Goal: Transaction & Acquisition: Download file/media

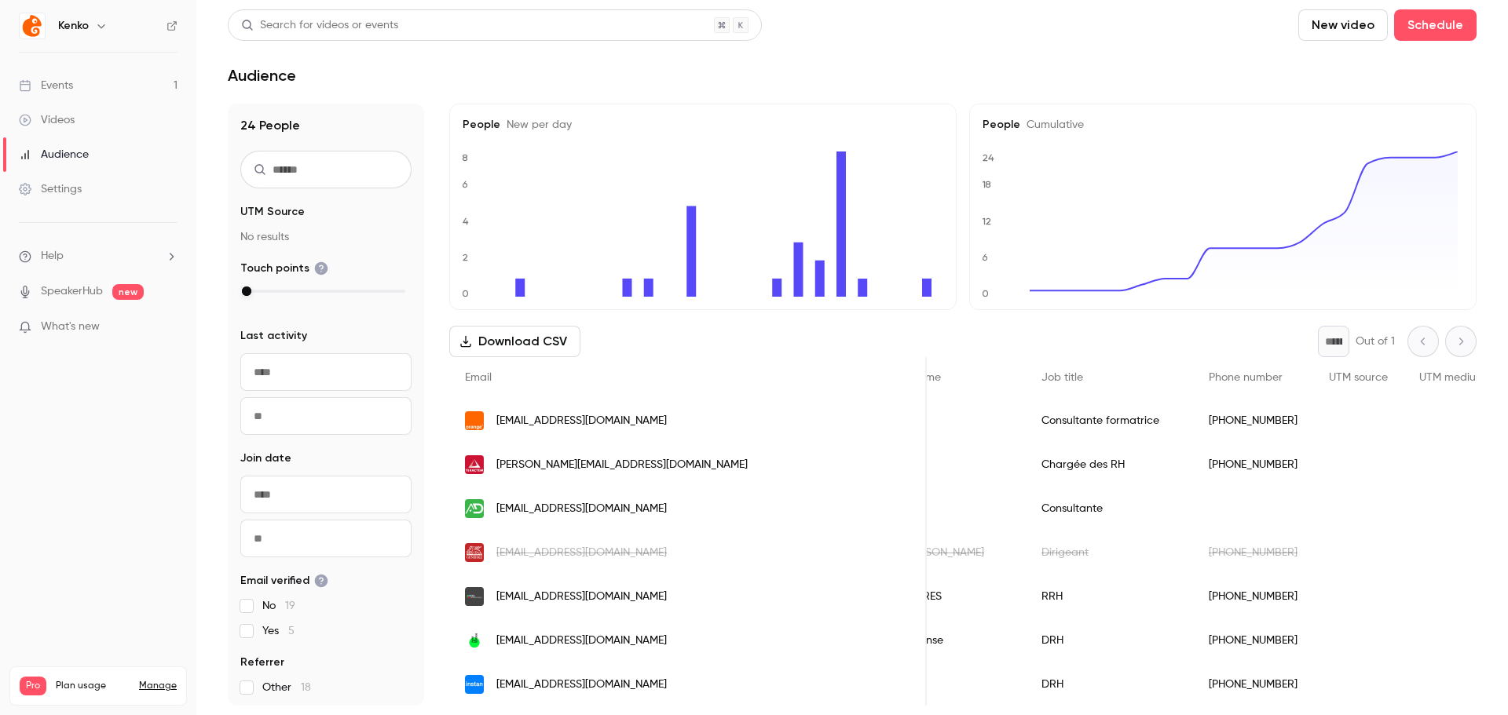
click at [64, 142] on link "Audience" at bounding box center [98, 154] width 196 height 35
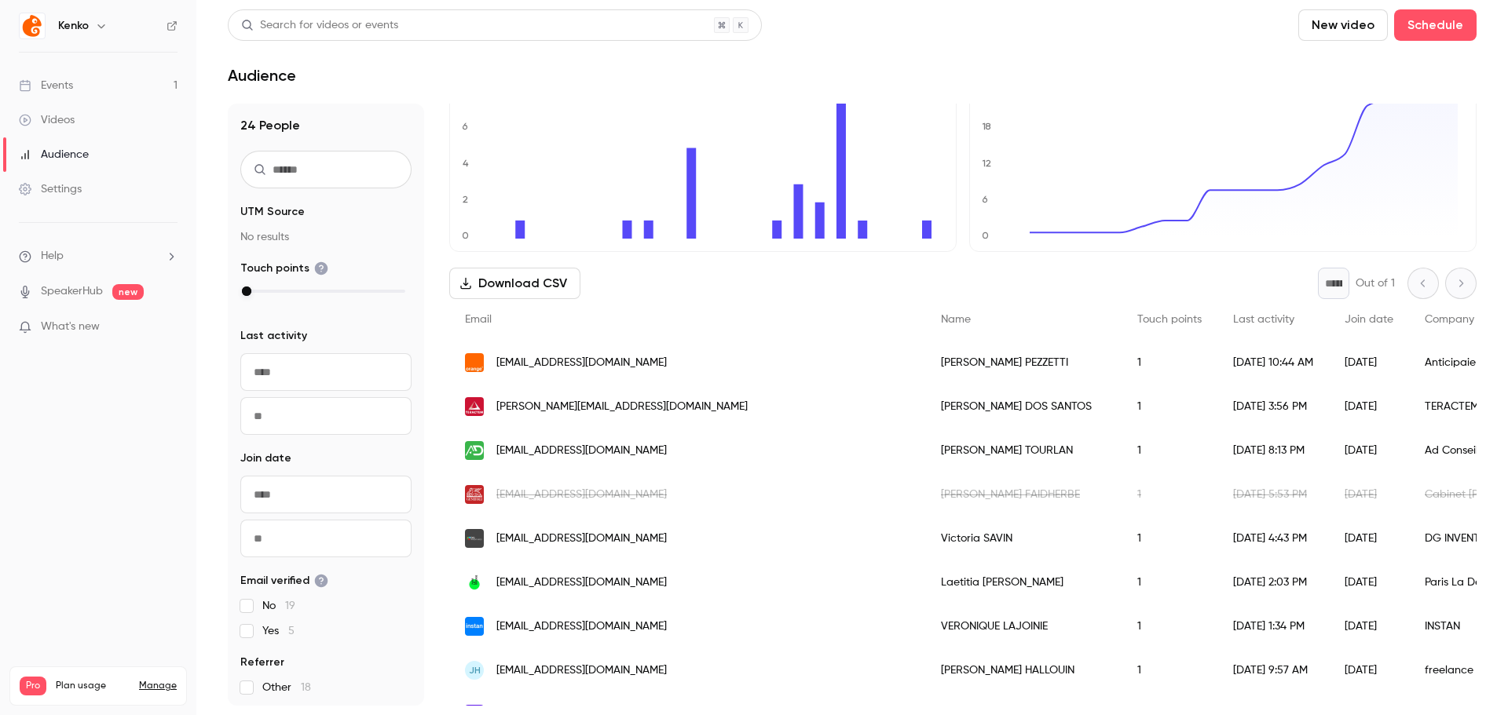
scroll to position [59, 0]
click at [406, 57] on header "Search for videos or events New video Schedule Audience" at bounding box center [852, 46] width 1249 height 75
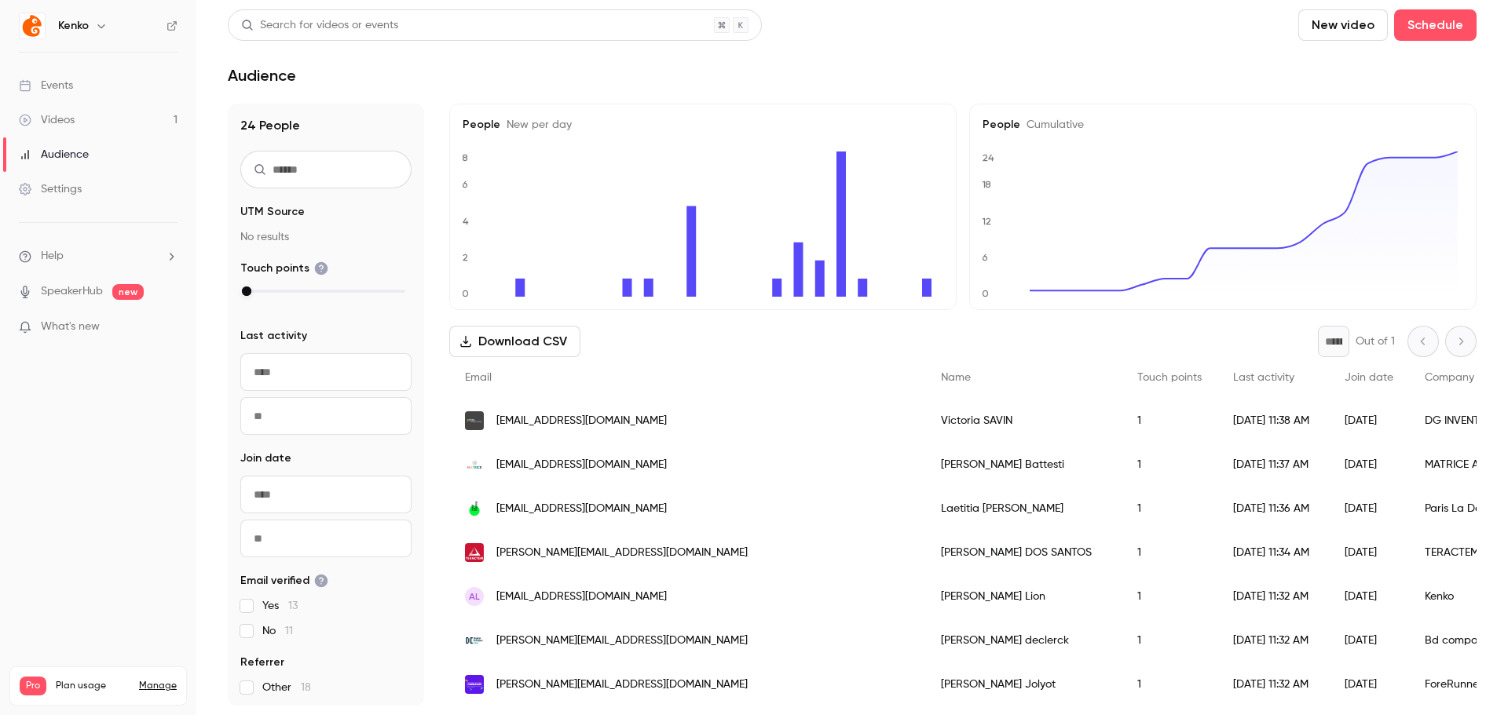
click at [296, 251] on div "24 People UTM Source No results Touch points Last activity ​ ​ Join date ​ ​ Em…" at bounding box center [326, 405] width 196 height 602
drag, startPoint x: 247, startPoint y: 291, endPoint x: 310, endPoint y: 291, distance: 62.8
click at [310, 291] on div at bounding box center [326, 291] width 159 height 11
click at [601, 338] on div "Download CSV * Out of 1" at bounding box center [962, 341] width 1027 height 31
click at [558, 342] on button "Download CSV" at bounding box center [514, 341] width 131 height 31
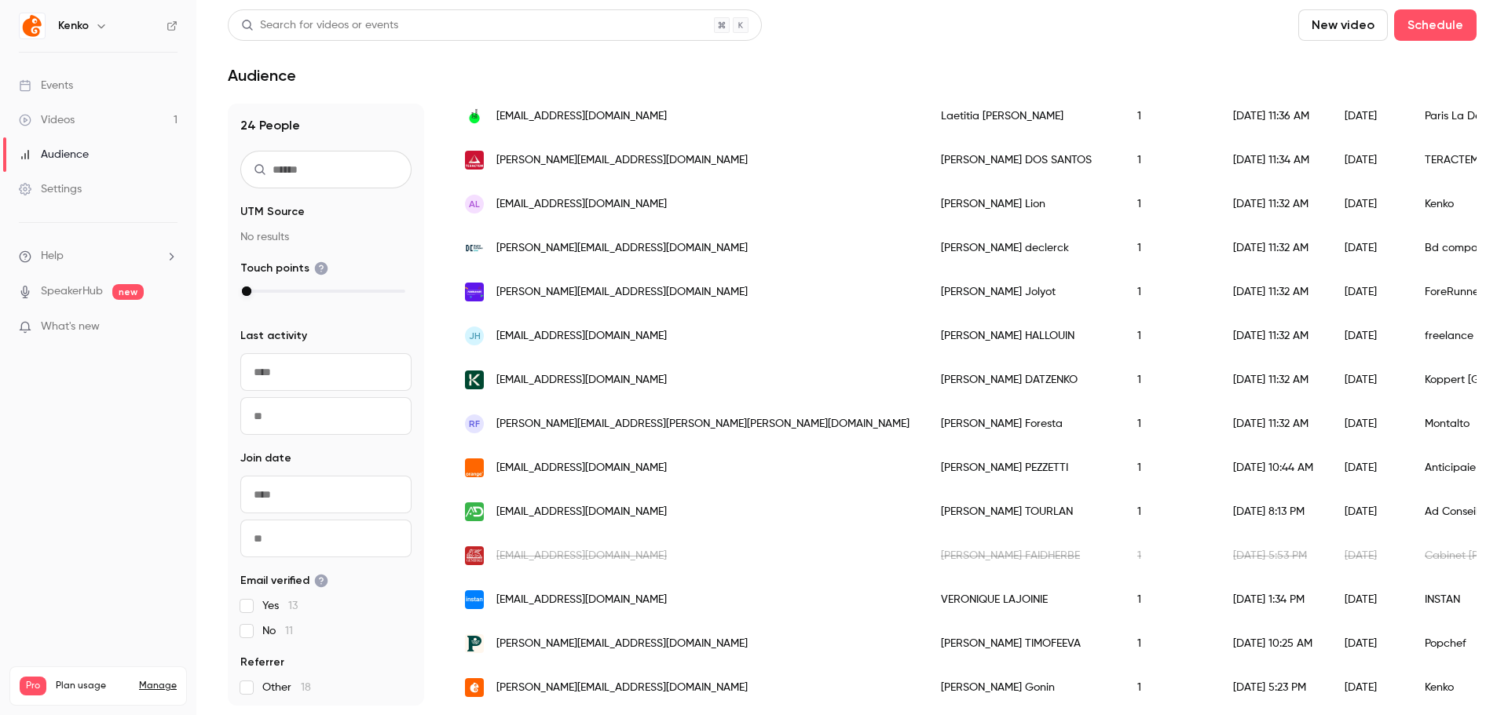
click at [68, 184] on div "Settings" at bounding box center [50, 189] width 63 height 16
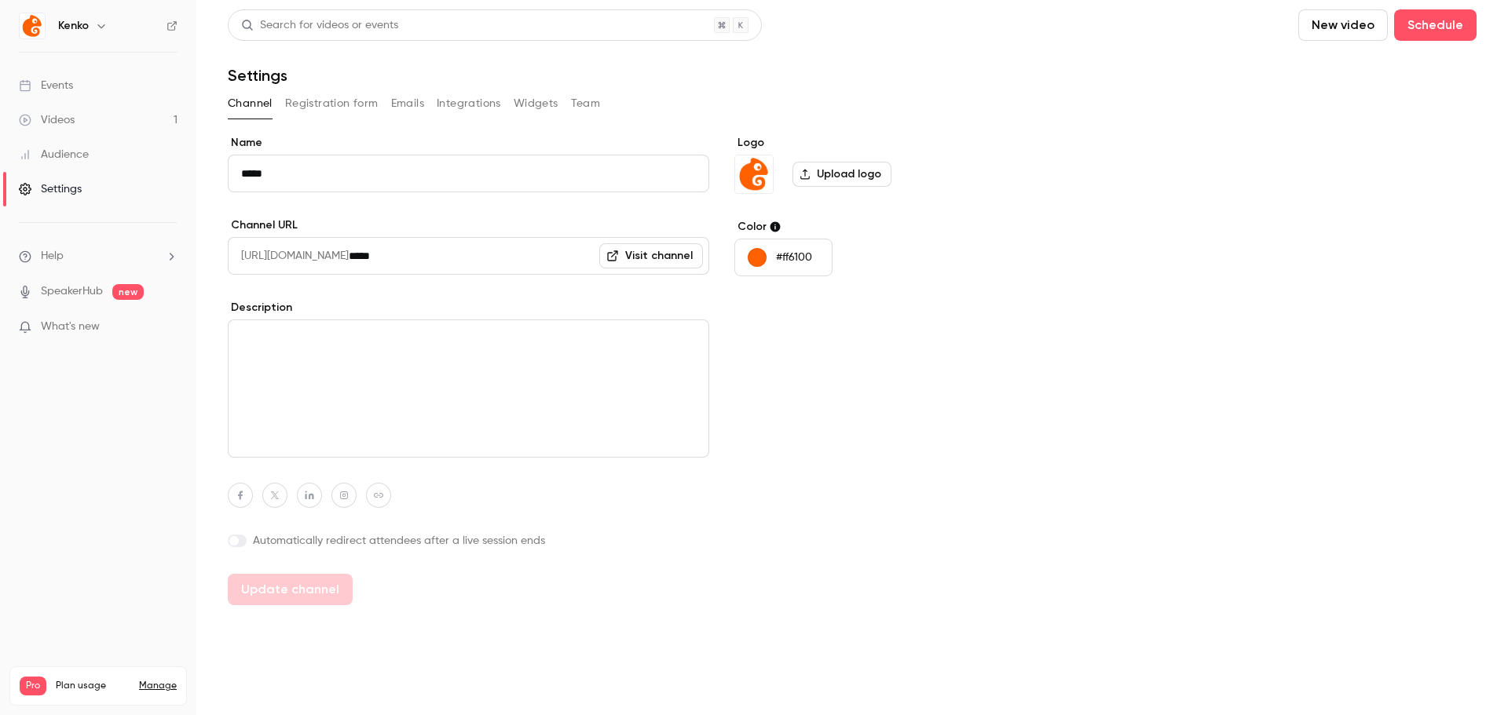
click at [61, 90] on div "Events" at bounding box center [46, 86] width 54 height 16
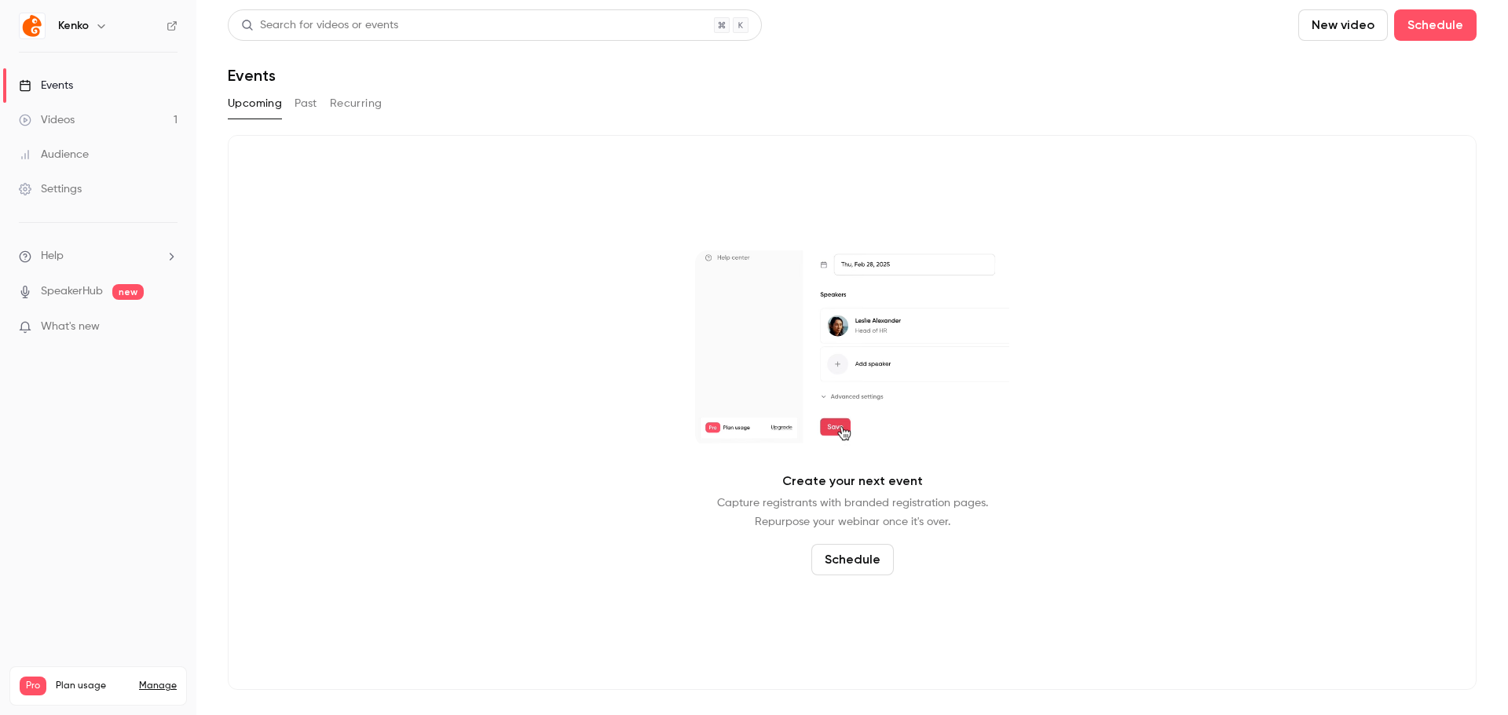
click at [306, 111] on button "Past" at bounding box center [305, 103] width 23 height 25
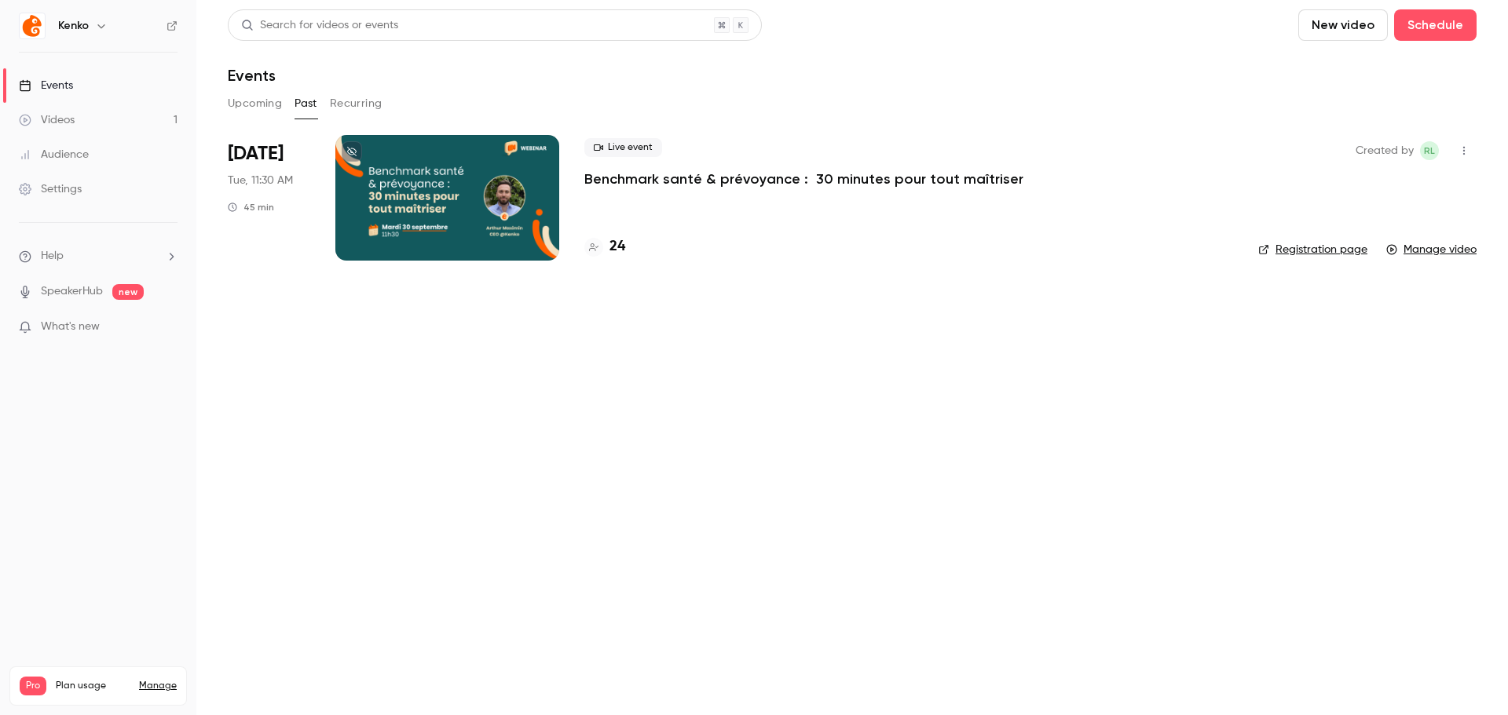
click at [1454, 143] on button "button" at bounding box center [1463, 150] width 25 height 25
click at [774, 151] on div at bounding box center [754, 357] width 1508 height 715
click at [656, 161] on div "Live event Benchmark santé & prévoyance : 30 minutes pour tout maîtriser" at bounding box center [908, 163] width 649 height 50
click at [653, 177] on p "Benchmark santé & prévoyance : 30 minutes pour tout maîtriser" at bounding box center [803, 179] width 439 height 19
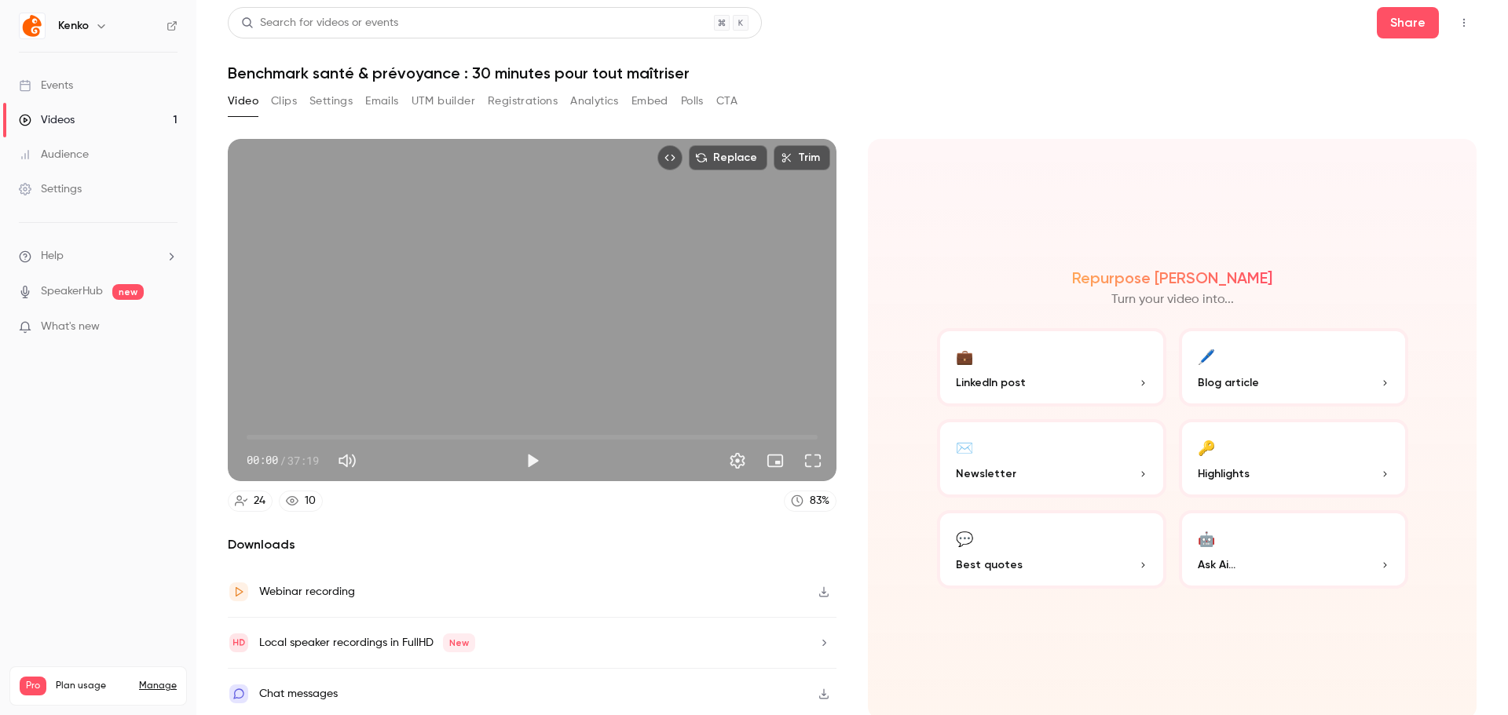
scroll to position [3, 0]
click at [298, 499] on icon at bounding box center [292, 500] width 13 height 13
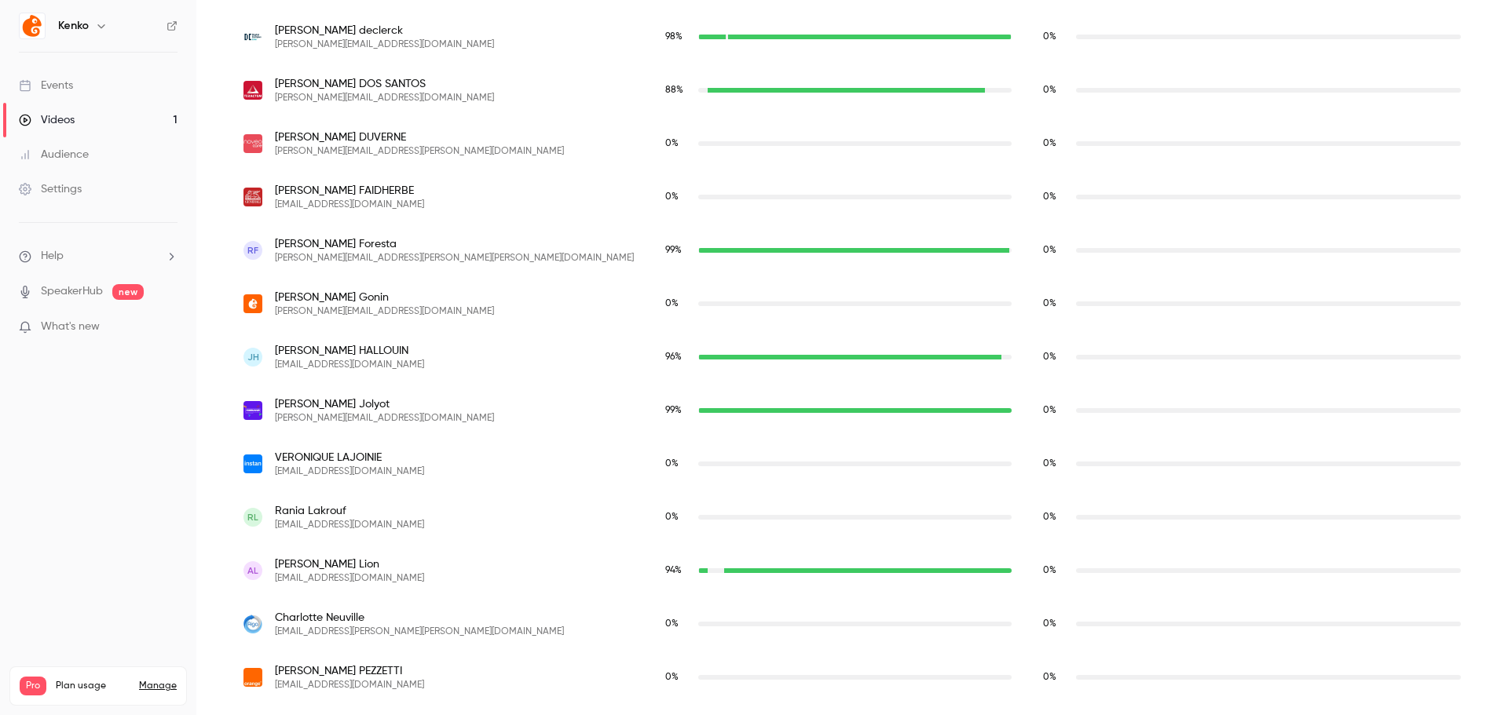
scroll to position [1227, 0]
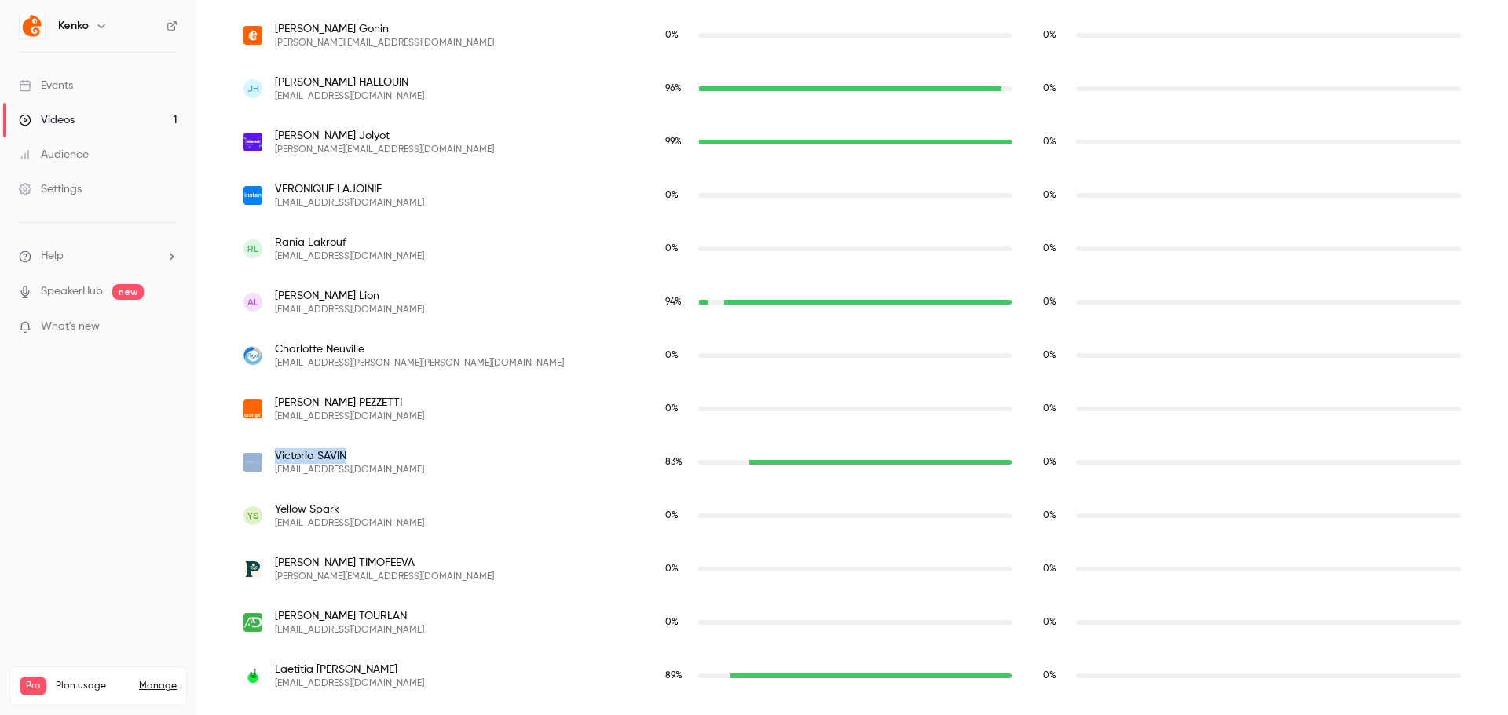
drag, startPoint x: 361, startPoint y: 460, endPoint x: 256, endPoint y: 451, distance: 105.6
click at [256, 451] on div "[PERSON_NAME] [PERSON_NAME][EMAIL_ADDRESS][DOMAIN_NAME]" at bounding box center [438, 462] width 390 height 28
click at [302, 451] on span "[PERSON_NAME]" at bounding box center [349, 456] width 149 height 16
